Goal: Complete application form

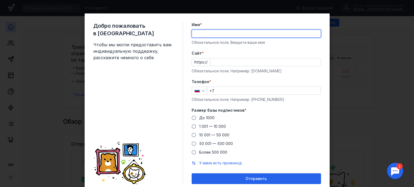
click at [246, 33] on input "Имя *" at bounding box center [256, 34] width 129 height 8
type input "[PERSON_NAME]"
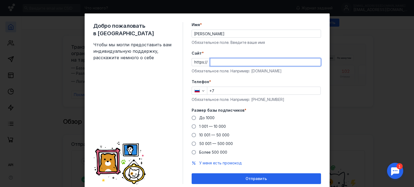
click at [240, 66] on input "Cайт *" at bounding box center [265, 63] width 111 height 8
type input "з"
type input "[DOMAIN_NAME]"
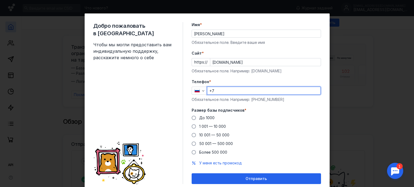
click at [234, 90] on input "+7" at bounding box center [263, 91] width 113 height 8
type input "[PHONE_NUMBER]"
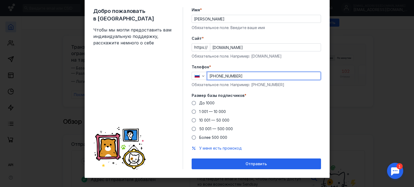
scroll to position [19, 0]
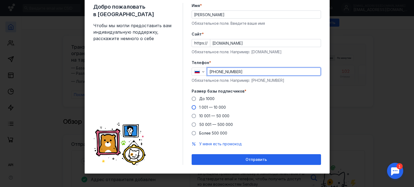
click at [218, 108] on span "1 001 — 10 000" at bounding box center [212, 107] width 27 height 5
click at [0, 0] on input "1 001 — 10 000" at bounding box center [0, 0] width 0 height 0
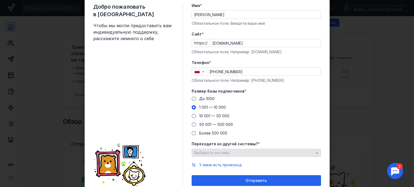
click at [256, 152] on div "Выберите систему" at bounding box center [254, 153] width 122 height 5
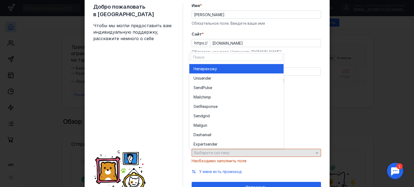
click at [256, 152] on div "Выберите систему" at bounding box center [254, 153] width 122 height 5
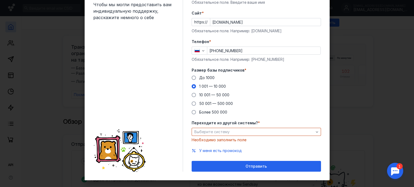
scroll to position [45, 0]
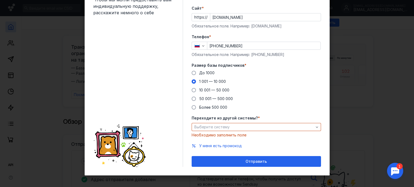
click at [295, 119] on label "Переходите из другой системы? *" at bounding box center [256, 118] width 129 height 5
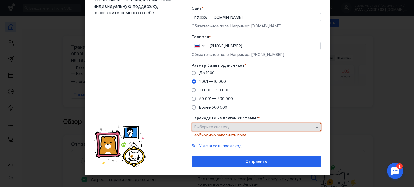
click at [295, 126] on div "Выберите систему" at bounding box center [254, 127] width 122 height 5
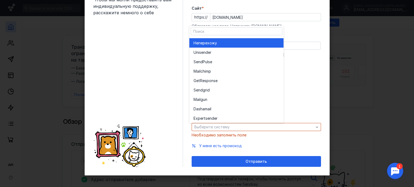
click at [251, 42] on div "Не перехожу" at bounding box center [237, 42] width 86 height 5
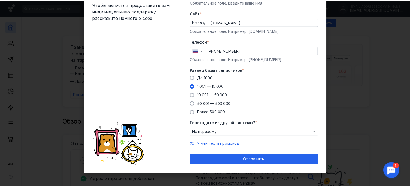
scroll to position [40, 0]
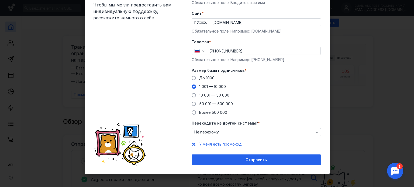
click at [275, 159] on div "Отправить" at bounding box center [256, 160] width 124 height 5
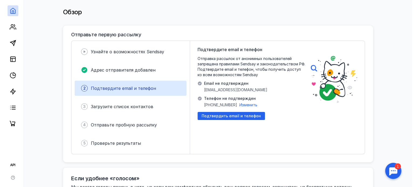
scroll to position [110, 0]
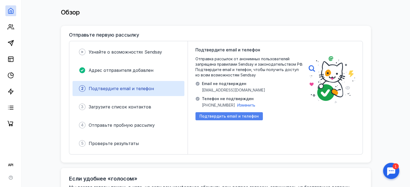
click at [247, 114] on span "Подтвердить email и телефон" at bounding box center [229, 116] width 59 height 5
